Goal: Task Accomplishment & Management: Manage account settings

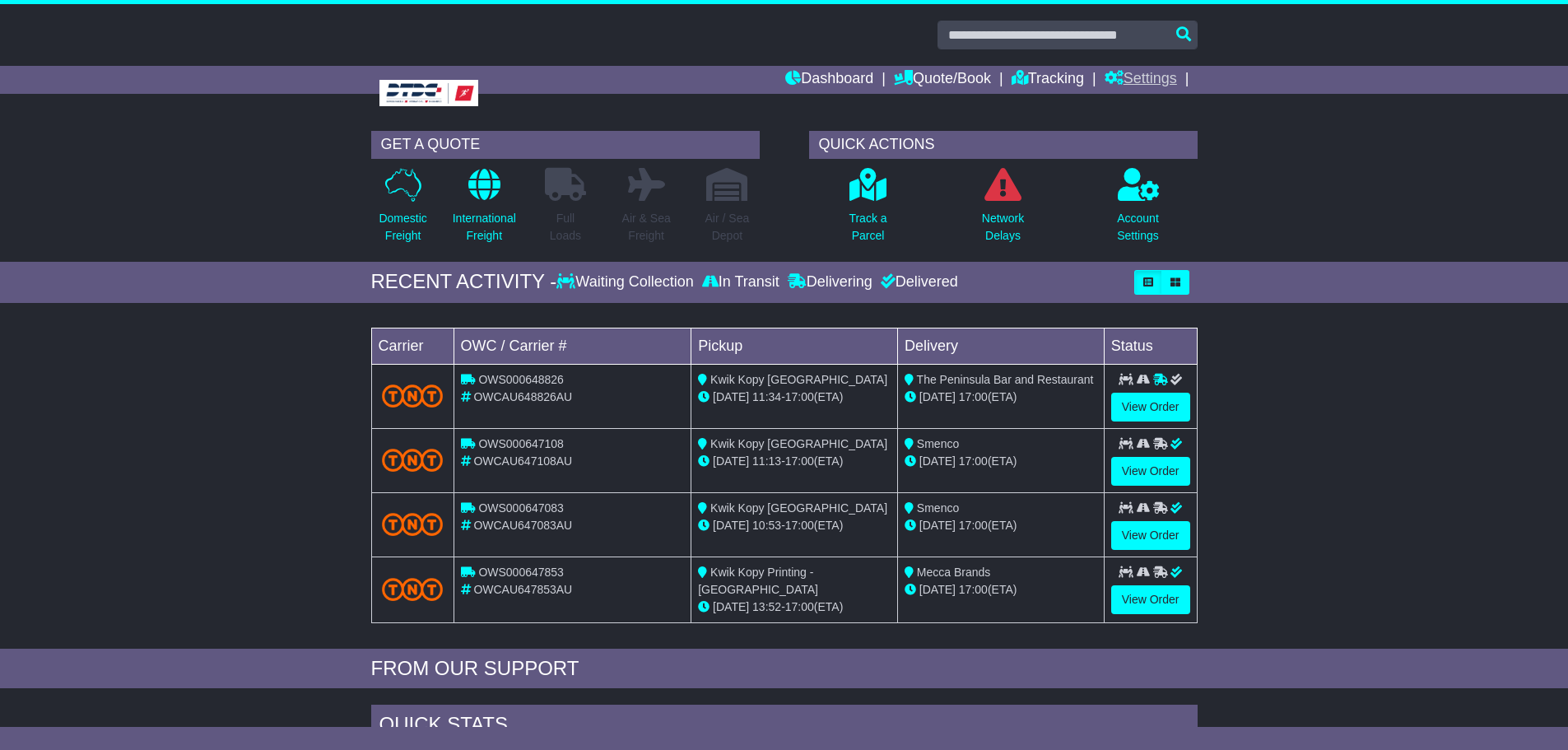
click at [1138, 78] on link "Settings" at bounding box center [1141, 80] width 72 height 28
click at [1135, 106] on link "Settings" at bounding box center [1171, 108] width 130 height 18
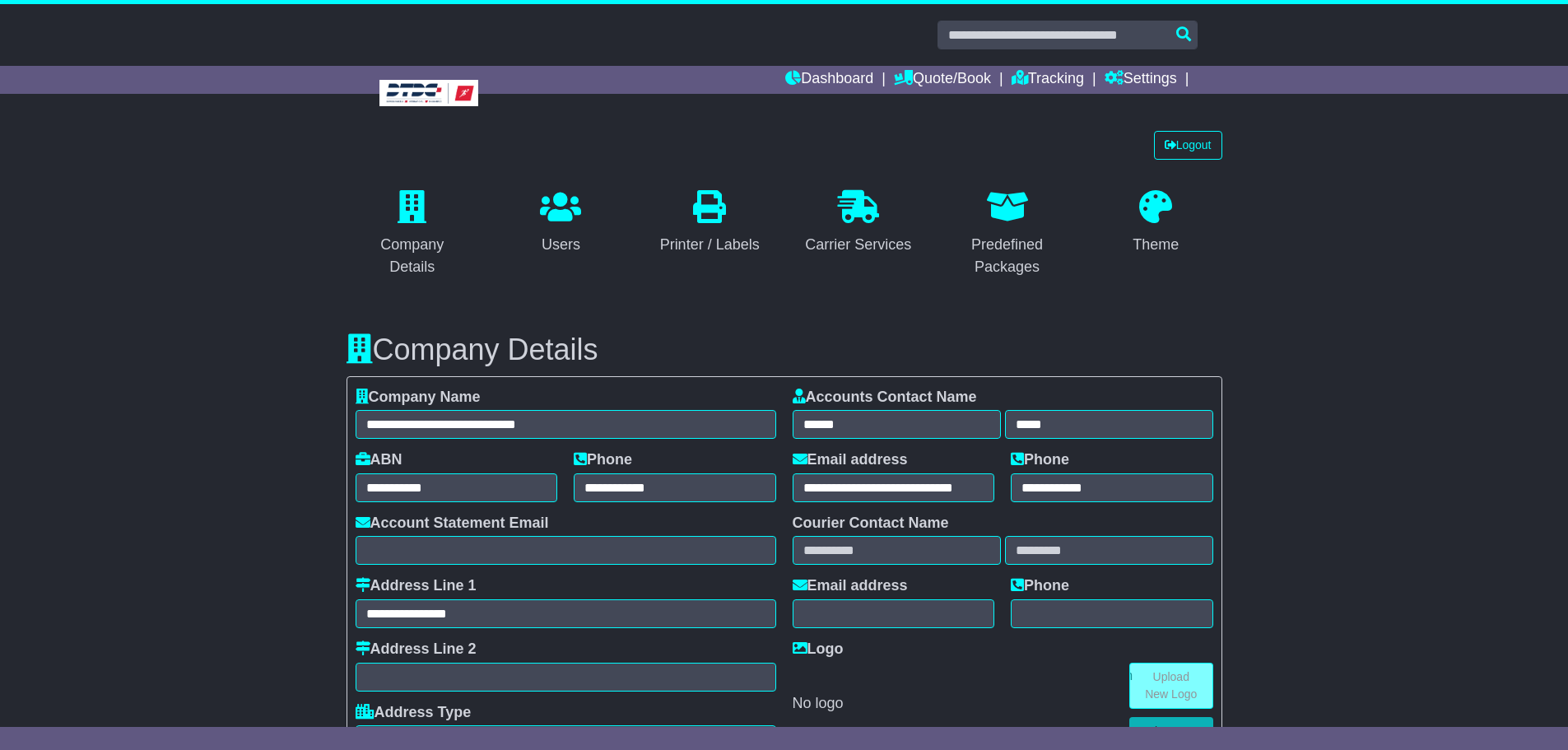
select select "**"
click at [1183, 142] on link "Logout" at bounding box center [1188, 145] width 69 height 29
